Goal: Check status: Check status

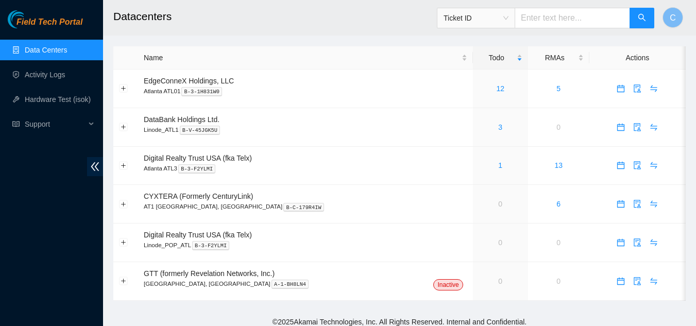
click at [563, 20] on input "text" at bounding box center [571, 18] width 115 height 21
paste input "B-V-5RJHAMK"
type input "B-V-5RJHAMK"
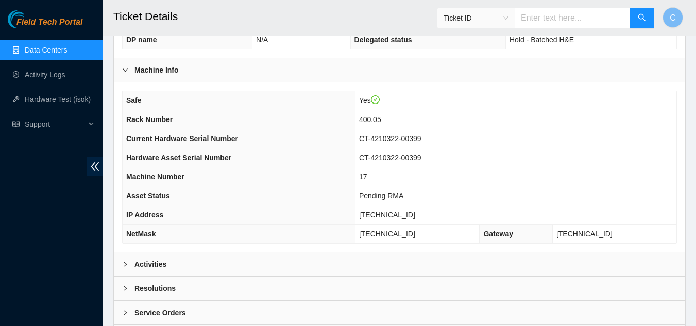
scroll to position [395, 0]
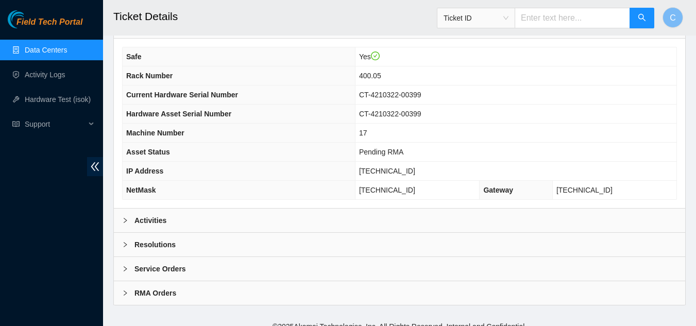
click at [198, 213] on div "Activities" at bounding box center [399, 221] width 571 height 24
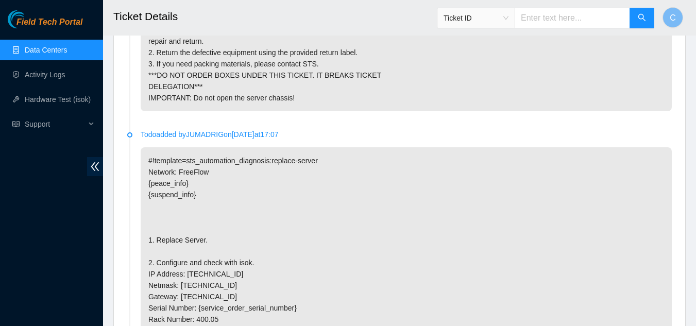
scroll to position [691, 0]
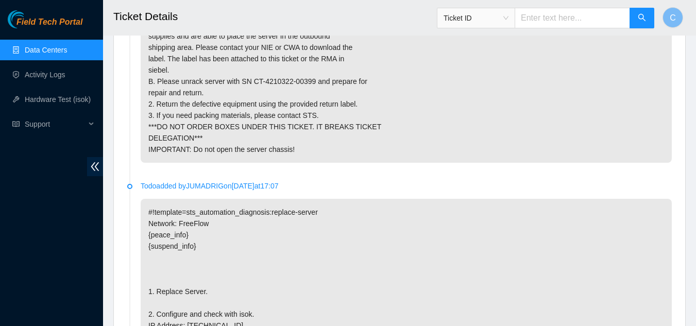
click at [45, 54] on link "Data Centers" at bounding box center [46, 50] width 42 height 8
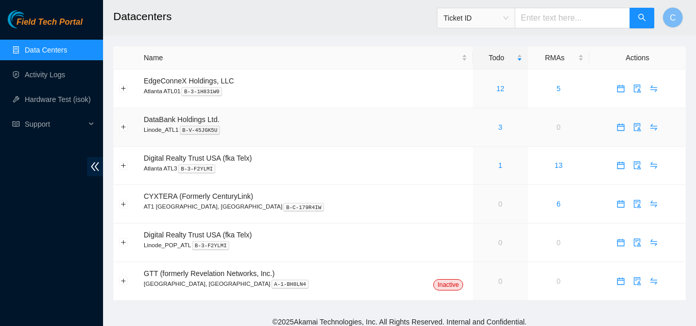
click at [478, 130] on div "3" at bounding box center [500, 127] width 44 height 11
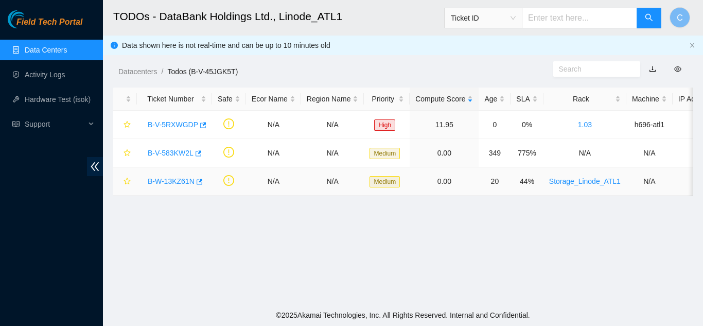
click at [162, 178] on link "B-W-13KZ61N" at bounding box center [171, 181] width 47 height 8
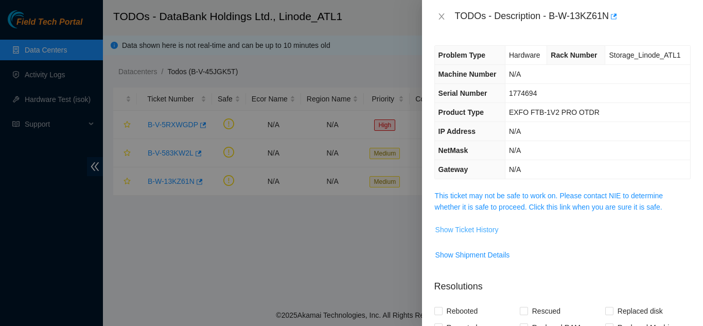
click at [482, 228] on span "Show Ticket History" at bounding box center [467, 229] width 63 height 11
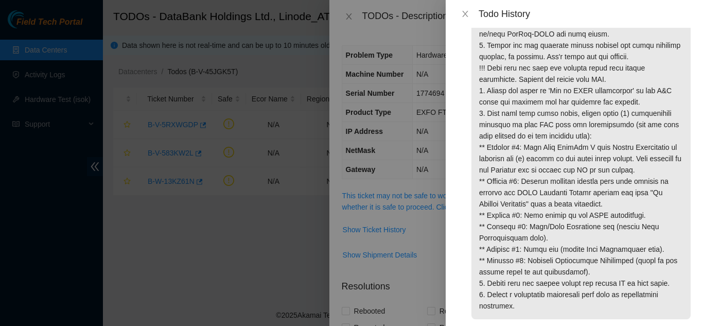
scroll to position [154, 0]
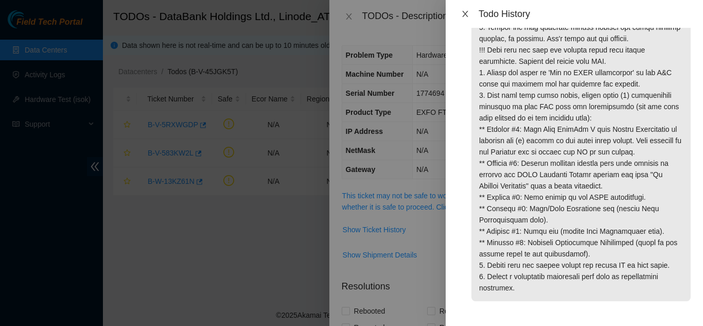
click at [464, 13] on icon "close" at bounding box center [465, 14] width 8 height 8
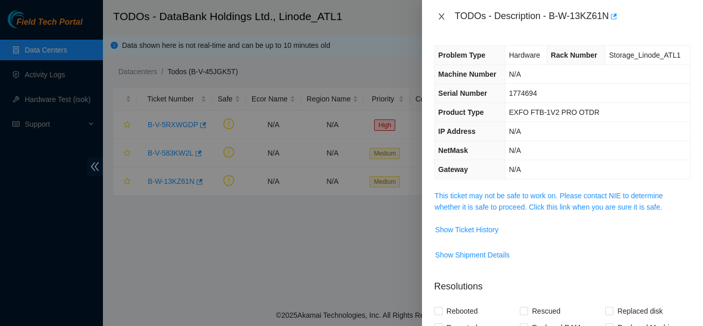
click at [442, 14] on icon "close" at bounding box center [442, 16] width 8 height 8
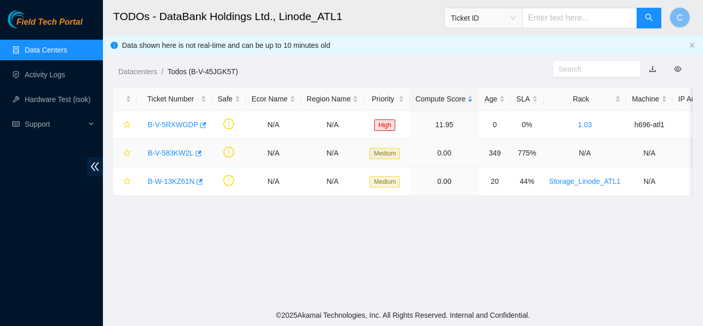
click at [177, 157] on link "B-V-583KW2L" at bounding box center [171, 153] width 46 height 8
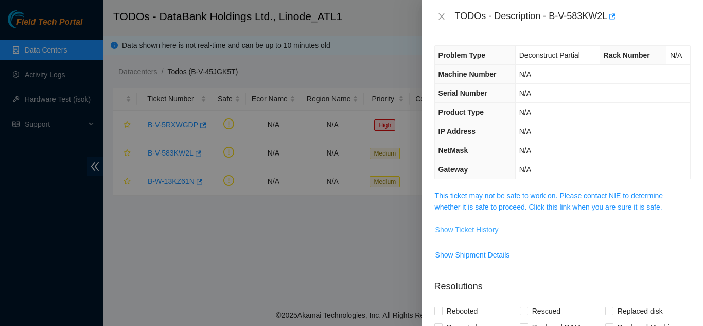
click at [470, 231] on span "Show Ticket History" at bounding box center [467, 229] width 63 height 11
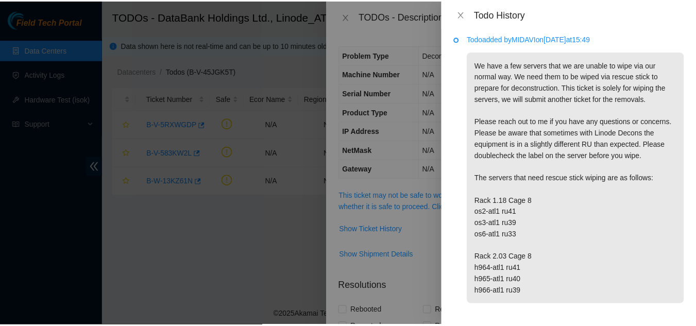
scroll to position [0, 0]
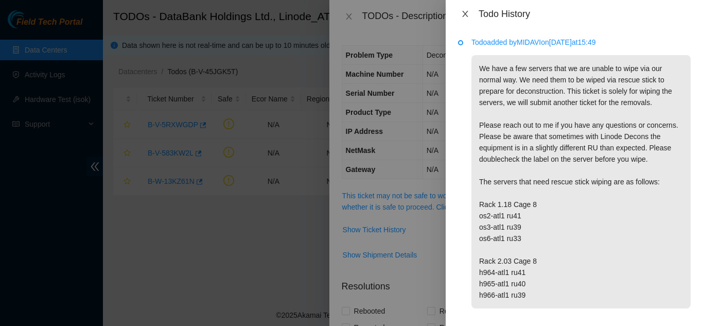
click at [466, 16] on icon "close" at bounding box center [465, 14] width 8 height 8
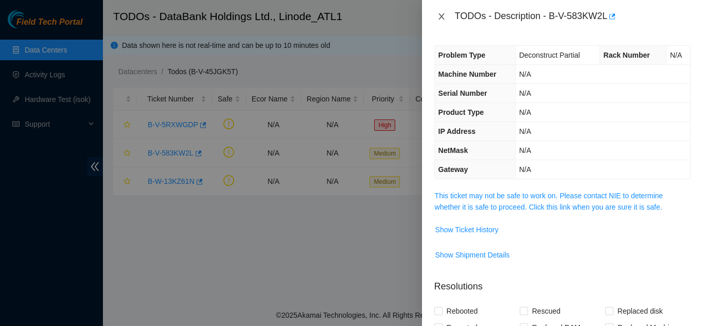
click at [442, 19] on icon "close" at bounding box center [442, 16] width 8 height 8
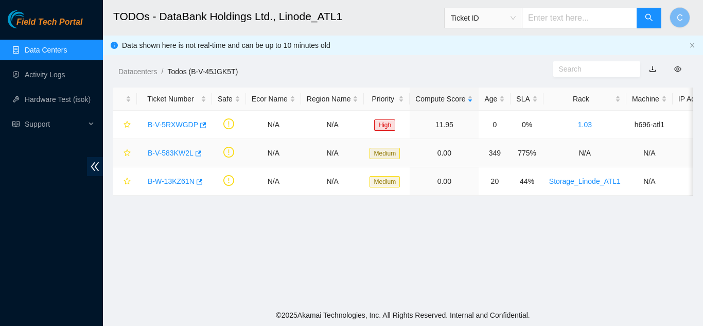
click at [182, 157] on link "B-V-583KW2L" at bounding box center [171, 153] width 46 height 8
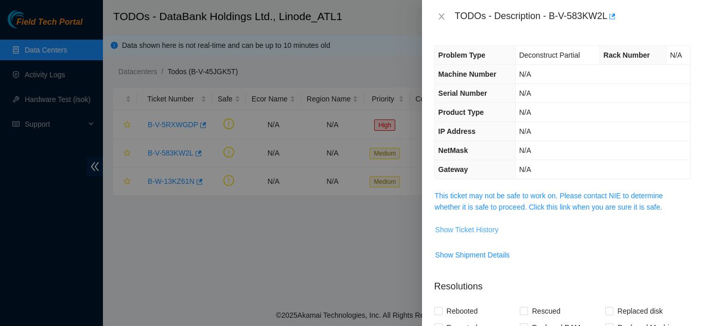
click at [458, 227] on span "Show Ticket History" at bounding box center [467, 229] width 63 height 11
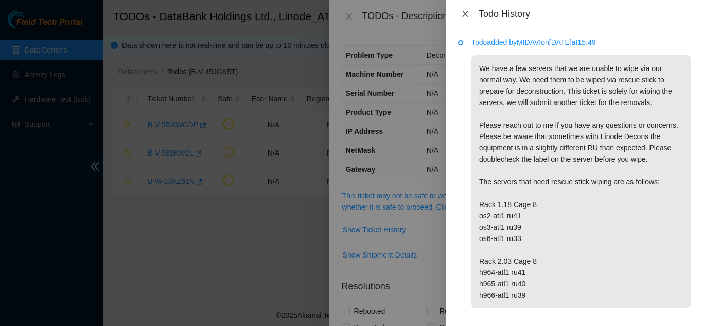
click at [464, 15] on icon "close" at bounding box center [465, 14] width 8 height 8
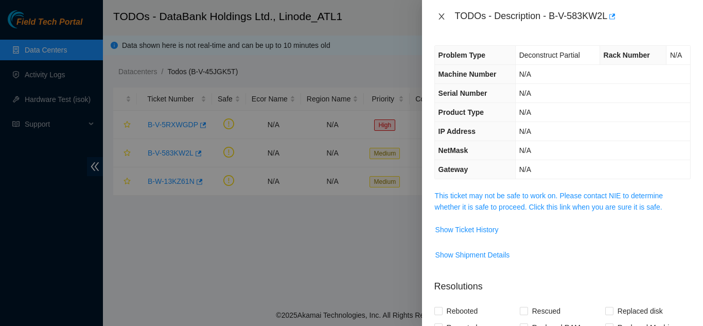
click at [444, 18] on icon "close" at bounding box center [442, 16] width 8 height 8
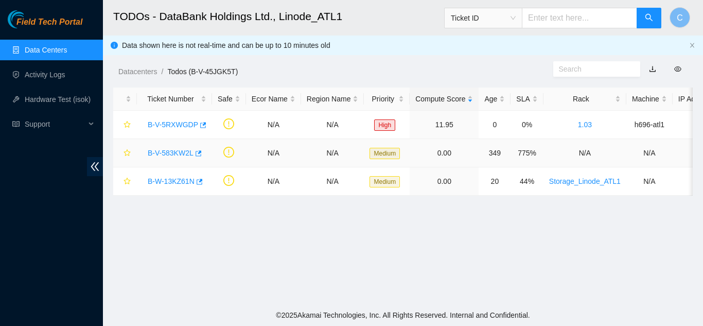
click at [175, 156] on link "B-V-583KW2L" at bounding box center [171, 153] width 46 height 8
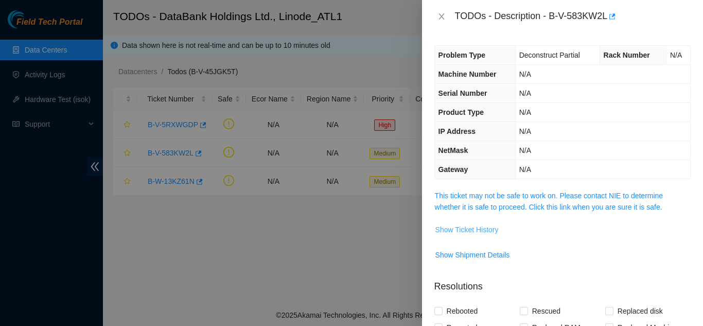
click at [476, 236] on button "Show Ticket History" at bounding box center [467, 229] width 64 height 16
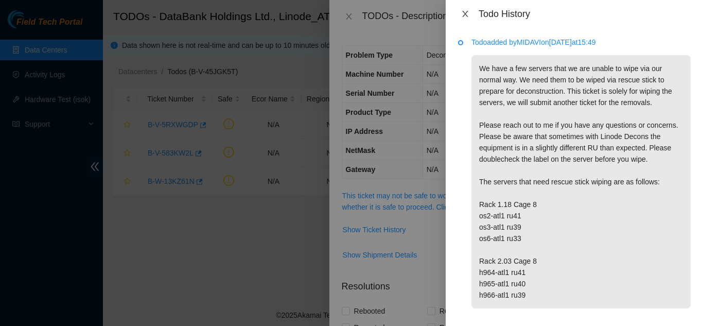
click at [462, 16] on icon "close" at bounding box center [465, 14] width 8 height 8
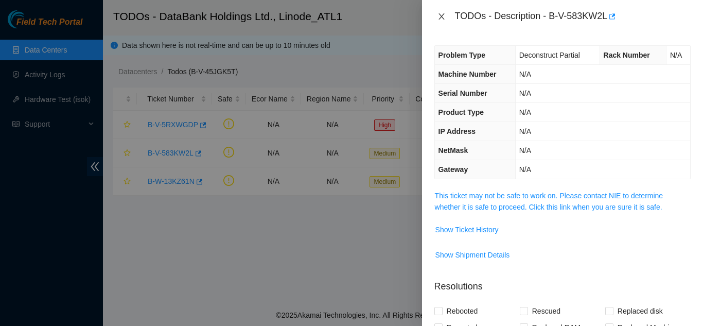
click at [440, 19] on icon "close" at bounding box center [442, 16] width 6 height 6
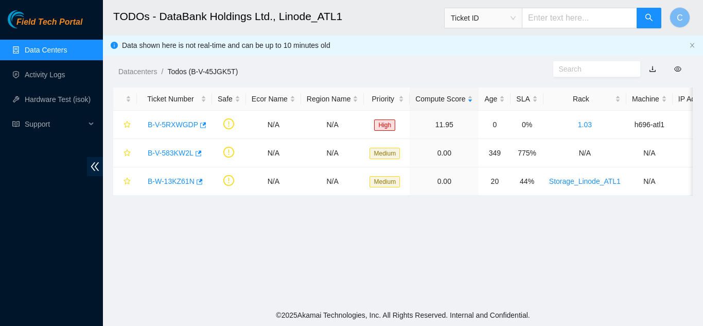
click at [39, 50] on link "Data Centers" at bounding box center [46, 50] width 42 height 8
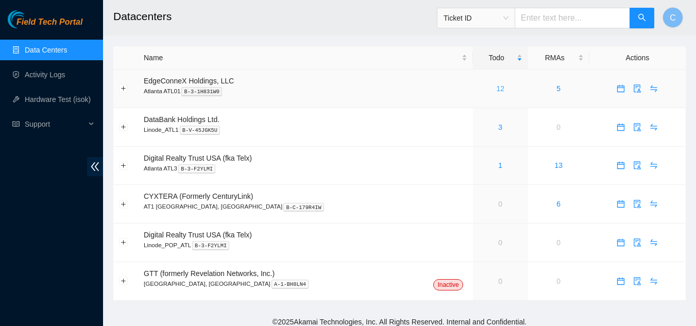
click at [496, 89] on link "12" at bounding box center [500, 88] width 8 height 8
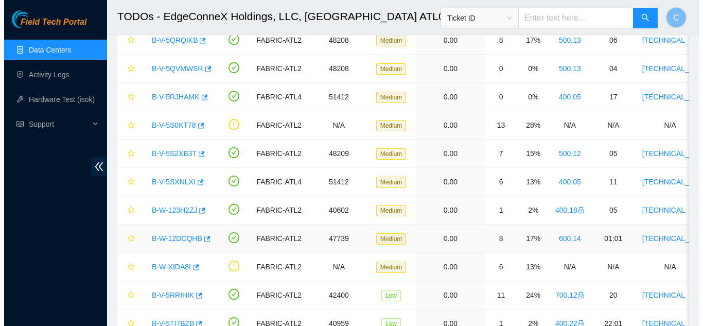
scroll to position [33, 0]
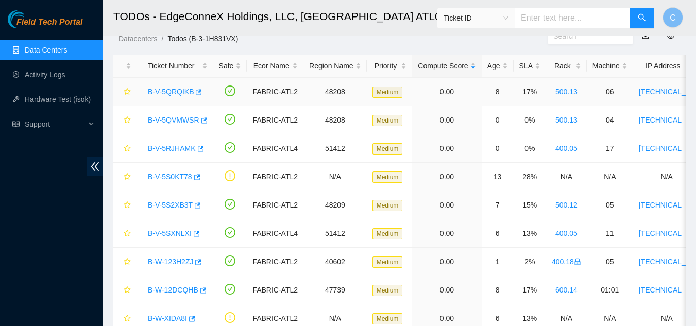
click at [168, 94] on link "B-V-5QRQIKB" at bounding box center [171, 92] width 46 height 8
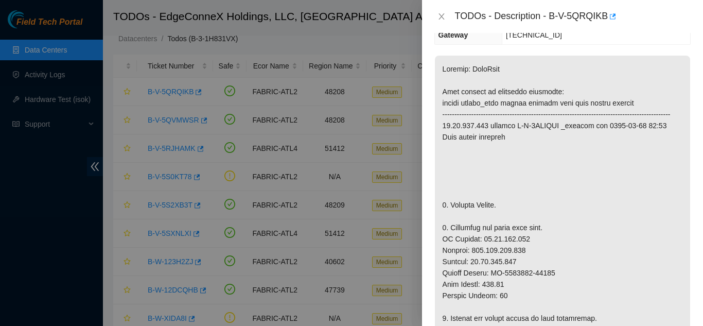
scroll to position [154, 0]
click at [450, 16] on div "TODOs - Description - B-V-5QRQIKB" at bounding box center [563, 16] width 256 height 16
click at [440, 16] on icon "close" at bounding box center [442, 16] width 8 height 8
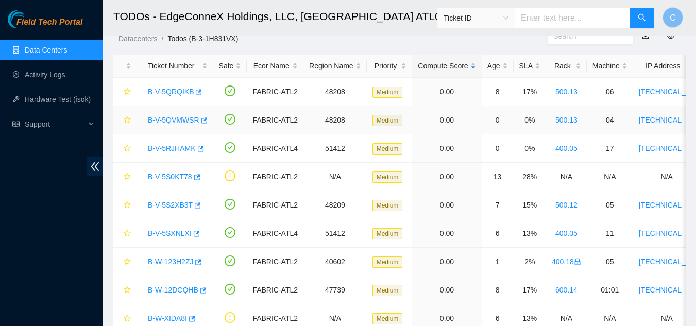
click at [185, 121] on link "B-V-5QVMWSR" at bounding box center [173, 120] width 51 height 8
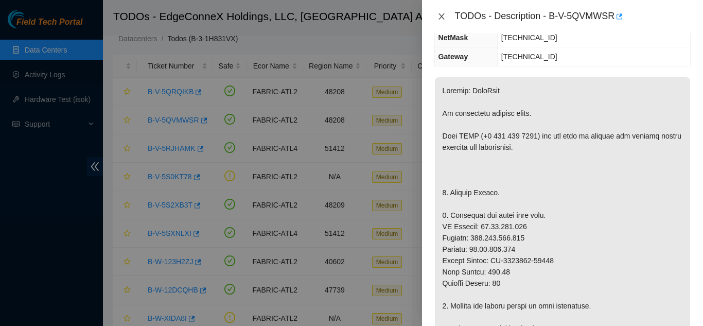
click at [442, 14] on icon "close" at bounding box center [442, 16] width 8 height 8
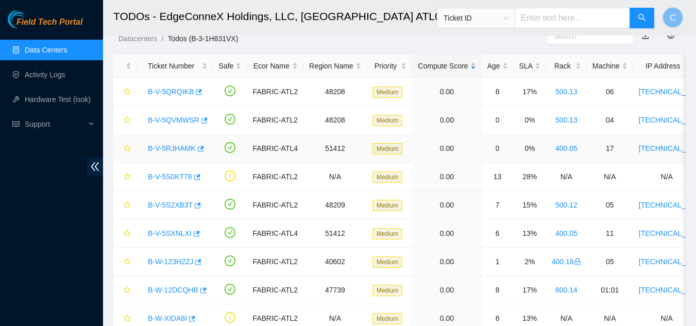
click at [181, 146] on link "B-V-5RJHAMK" at bounding box center [172, 148] width 48 height 8
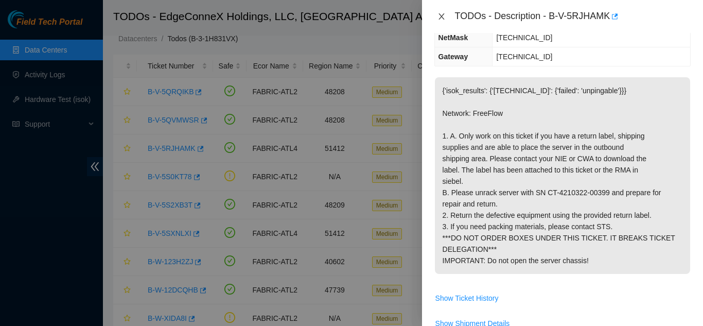
click at [441, 15] on icon "close" at bounding box center [442, 16] width 6 height 6
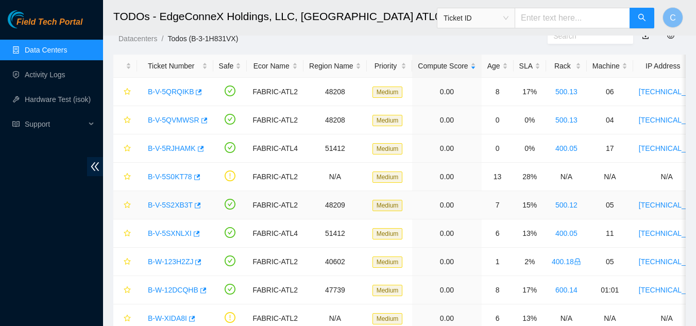
click at [167, 202] on link "B-V-5S2XB3T" at bounding box center [170, 205] width 45 height 8
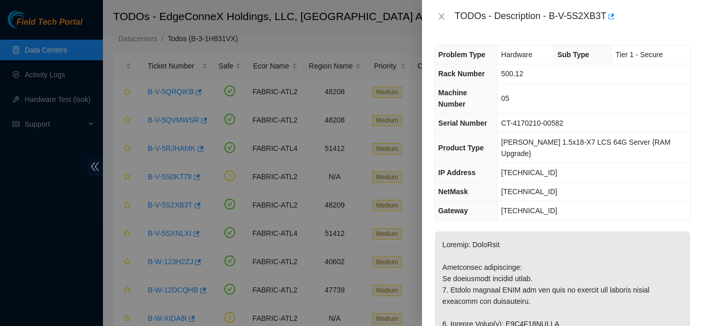
scroll to position [0, 0]
click at [441, 18] on icon "close" at bounding box center [442, 16] width 6 height 6
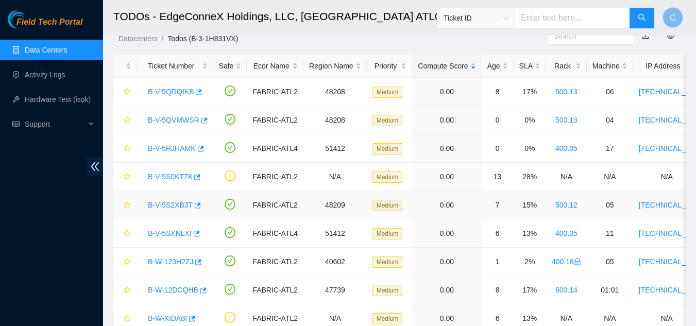
click at [175, 205] on link "B-V-5S2XB3T" at bounding box center [170, 205] width 45 height 8
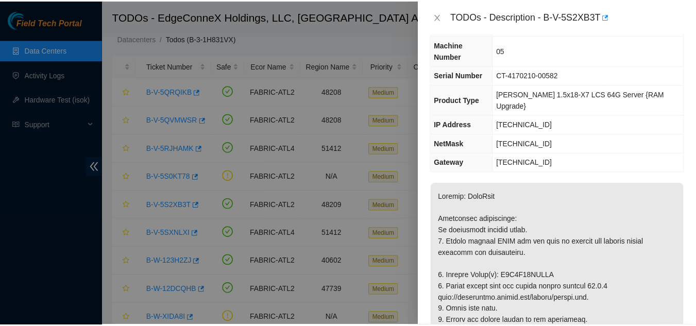
scroll to position [206, 0]
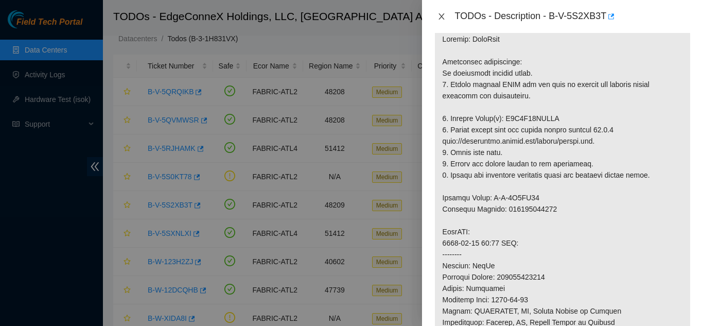
click at [443, 13] on icon "close" at bounding box center [442, 16] width 8 height 8
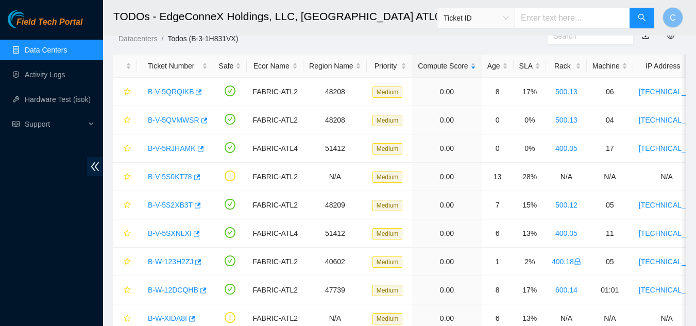
scroll to position [221, 0]
